Goal: Information Seeking & Learning: Find specific page/section

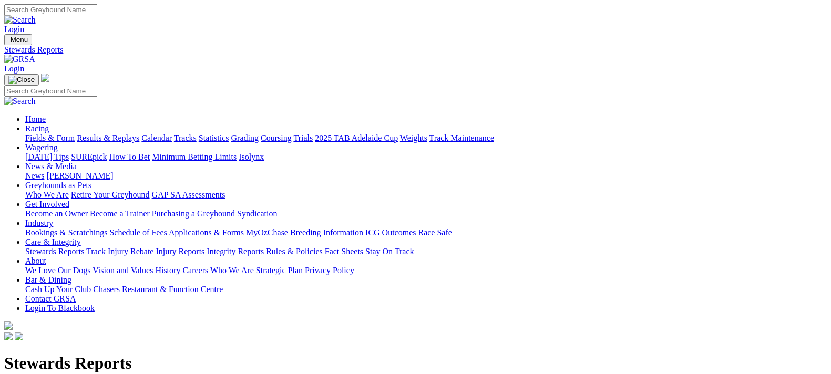
scroll to position [657, 0]
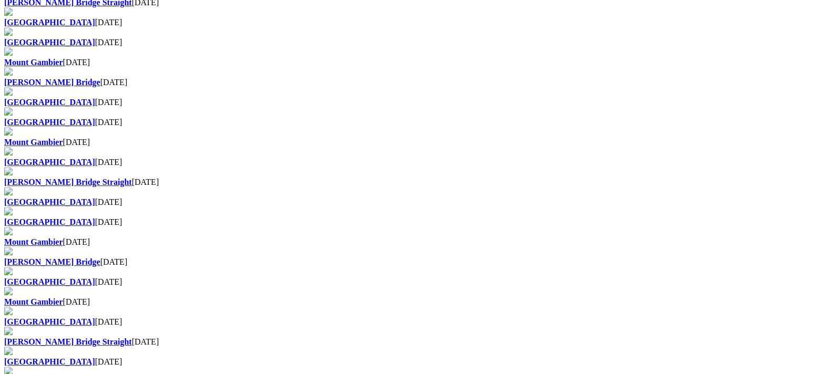
click at [348, 158] on div "Stewards Reports Angle Park 16 Aug 2025 Gawler 15 Aug 2025 Mount Gambier 14 Aug…" at bounding box center [415, 223] width 823 height 1053
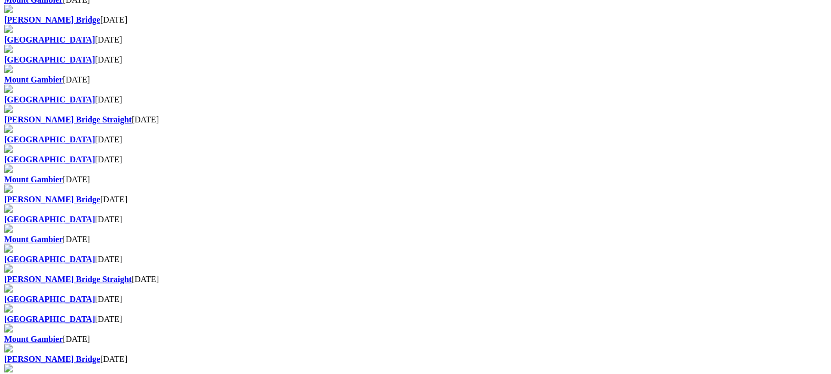
scroll to position [723, 0]
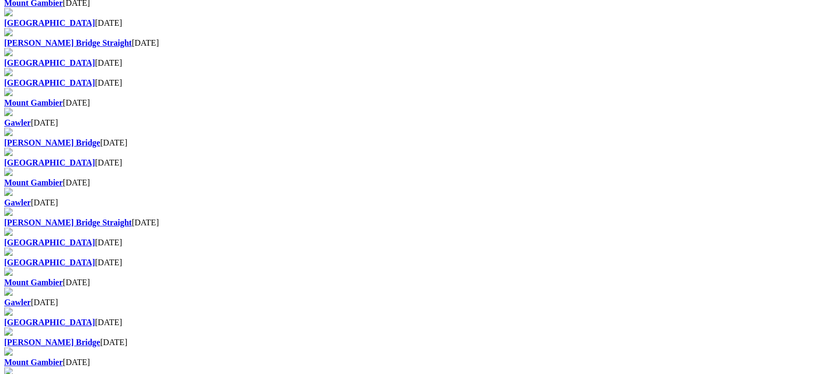
scroll to position [592, 0]
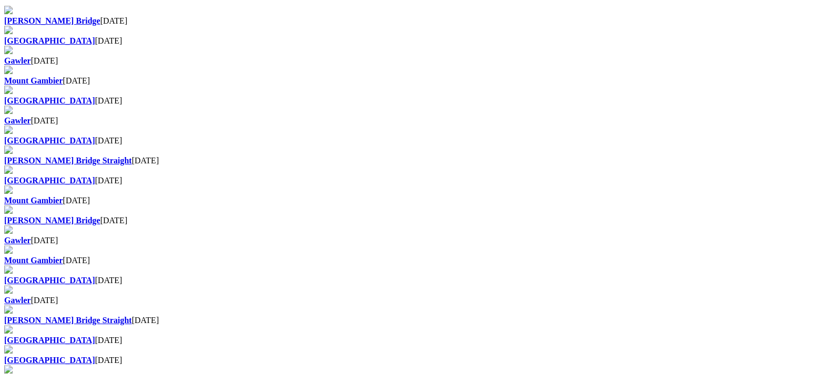
scroll to position [500, 0]
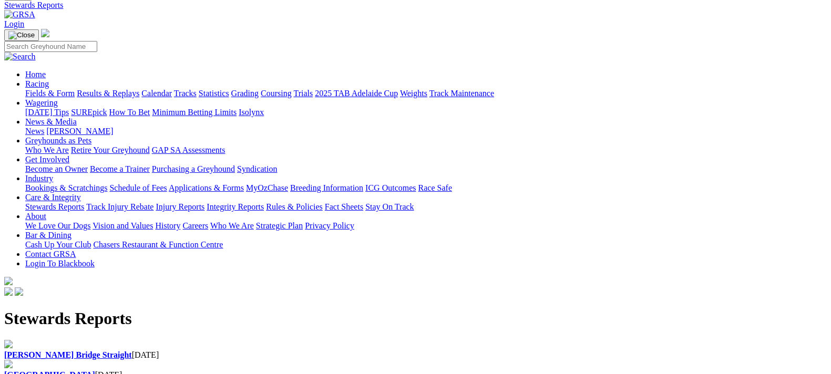
scroll to position [65, 0]
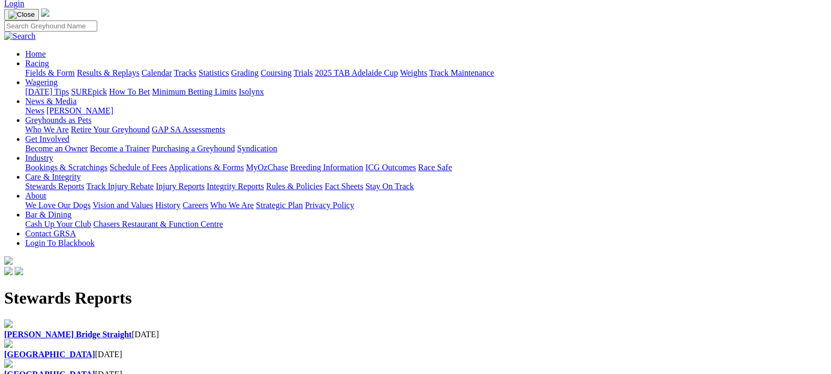
drag, startPoint x: 500, startPoint y: 102, endPoint x: 490, endPoint y: 109, distance: 12.8
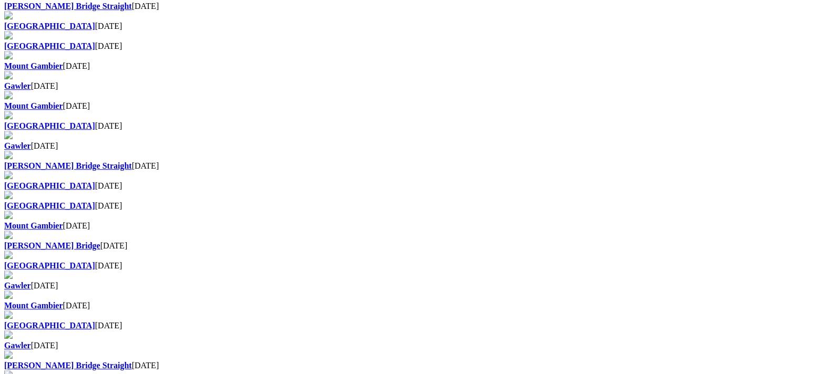
scroll to position [789, 0]
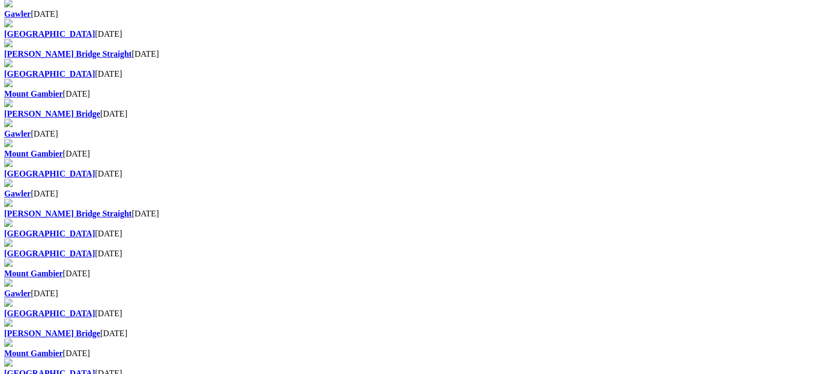
scroll to position [632, 0]
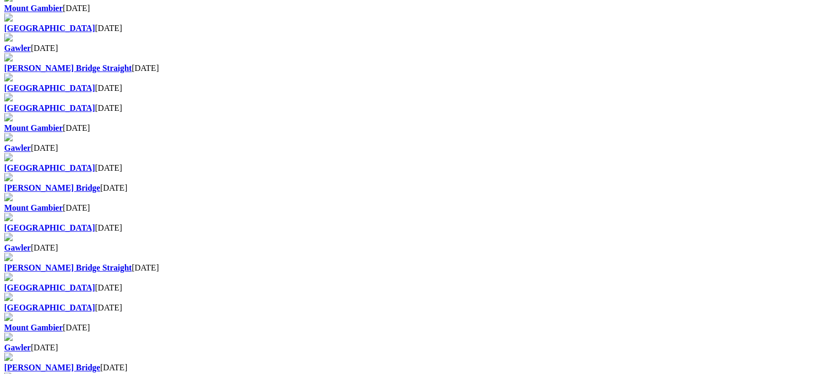
drag, startPoint x: 252, startPoint y: 40, endPoint x: 268, endPoint y: 30, distance: 19.0
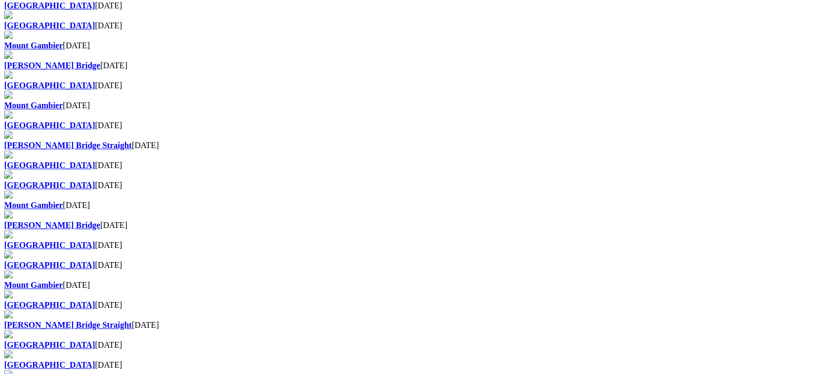
scroll to position [657, 0]
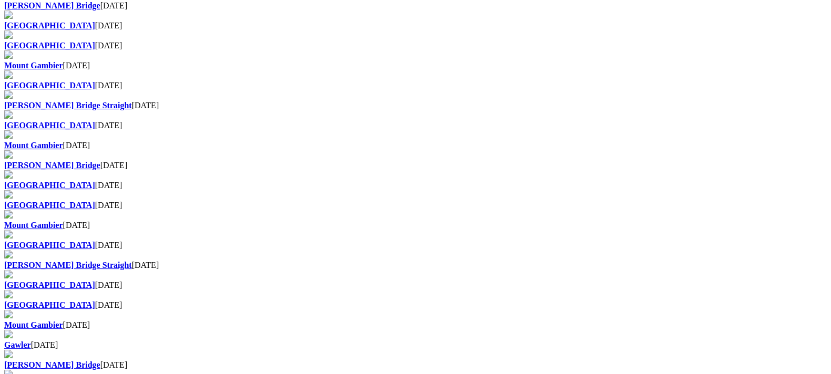
scroll to position [657, 0]
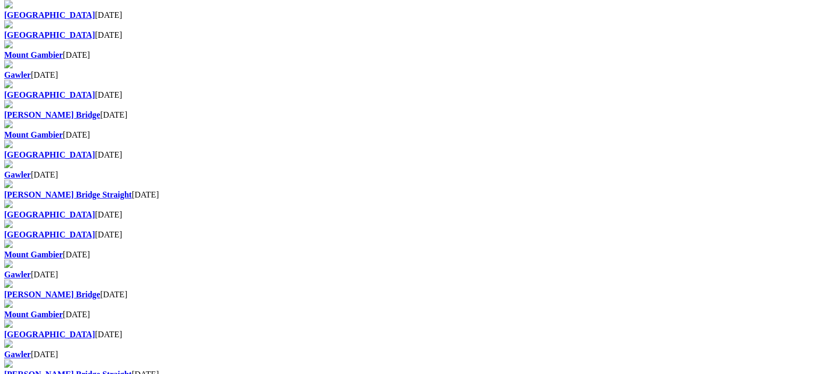
scroll to position [723, 0]
